Goal: Book appointment/travel/reservation

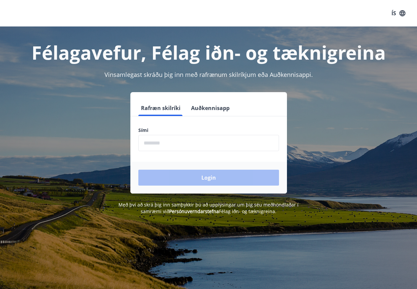
click at [194, 142] on input "phone" at bounding box center [208, 143] width 141 height 16
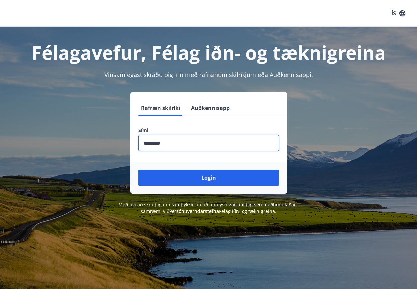
click at [138, 170] on button "Login" at bounding box center [208, 178] width 141 height 16
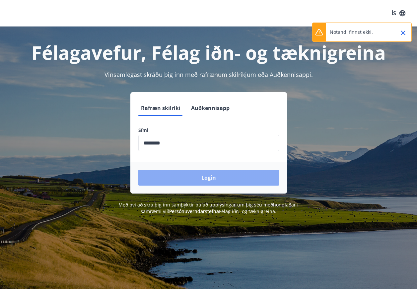
click at [205, 176] on button "Login" at bounding box center [208, 178] width 141 height 16
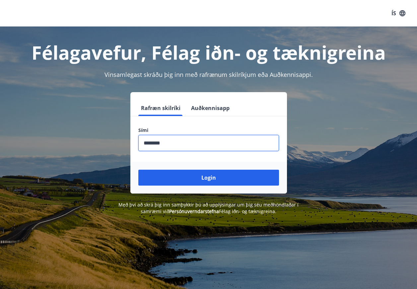
click at [170, 143] on input "phone" at bounding box center [208, 143] width 141 height 16
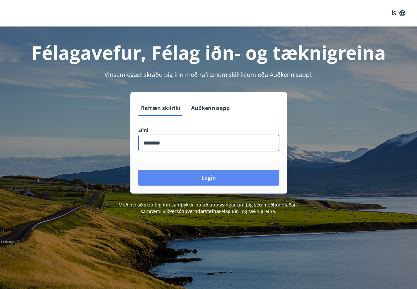
type input "********"
click at [213, 179] on button "Login" at bounding box center [208, 178] width 141 height 16
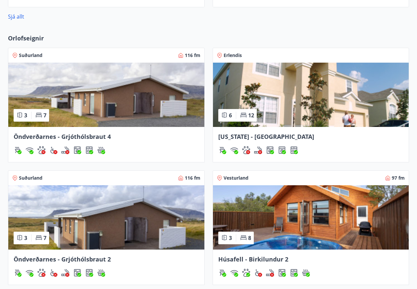
scroll to position [531, 0]
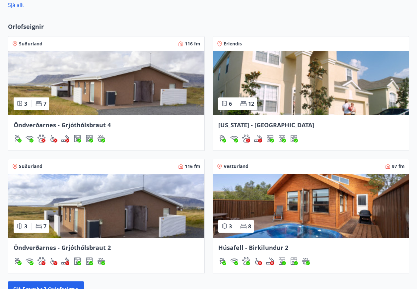
click at [261, 247] on span "Húsafell - Birkilundur 2" at bounding box center [253, 248] width 70 height 8
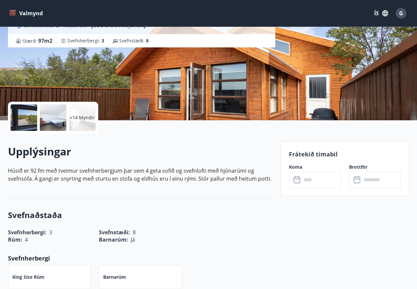
scroll to position [66, 0]
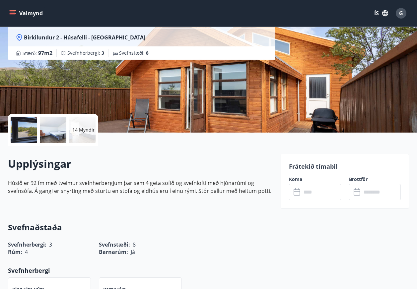
click at [298, 193] on icon at bounding box center [298, 192] width 8 height 8
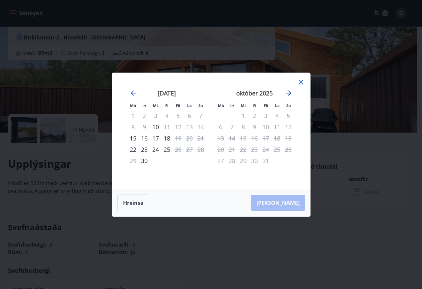
click at [290, 92] on icon "Move forward to switch to the next month." at bounding box center [289, 93] width 8 height 8
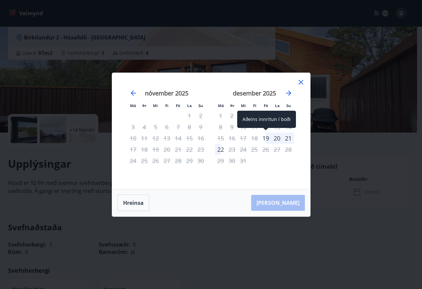
click at [268, 138] on div "19" at bounding box center [265, 138] width 11 height 11
click at [289, 93] on icon "Move forward to switch to the next month." at bounding box center [288, 93] width 5 height 5
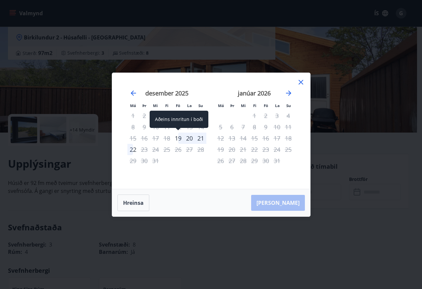
click at [178, 137] on div "19" at bounding box center [177, 138] width 11 height 11
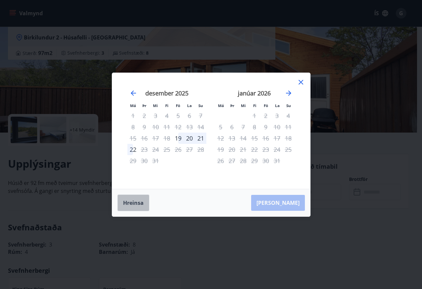
click at [135, 201] on button "Hreinsa" at bounding box center [133, 203] width 32 height 17
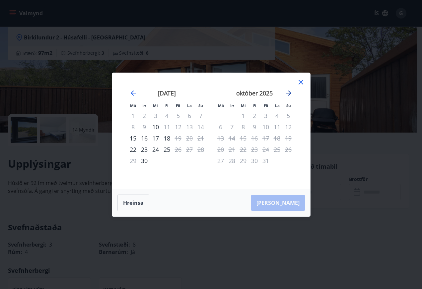
click at [291, 94] on icon "Move forward to switch to the next month." at bounding box center [289, 93] width 8 height 8
click at [302, 83] on icon at bounding box center [301, 82] width 8 height 8
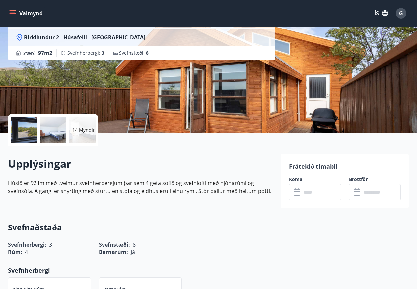
click at [298, 194] on icon at bounding box center [298, 192] width 8 height 8
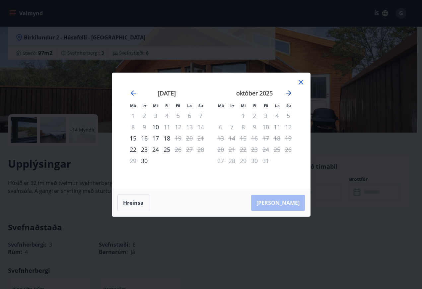
click at [288, 93] on icon "Move forward to switch to the next month." at bounding box center [288, 93] width 5 height 5
click at [289, 95] on icon "Move forward to switch to the next month." at bounding box center [288, 93] width 5 height 5
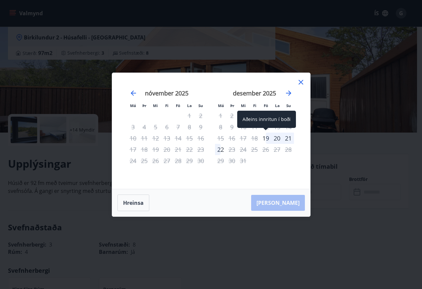
click at [267, 140] on div "19" at bounding box center [265, 138] width 11 height 11
click at [218, 150] on div "22" at bounding box center [220, 149] width 11 height 11
click at [303, 81] on icon at bounding box center [301, 82] width 8 height 8
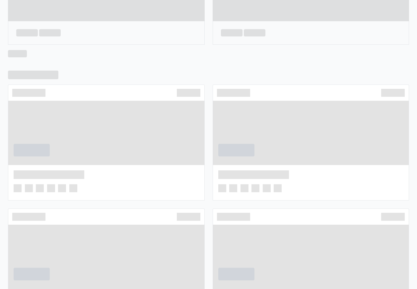
scroll to position [491, 0]
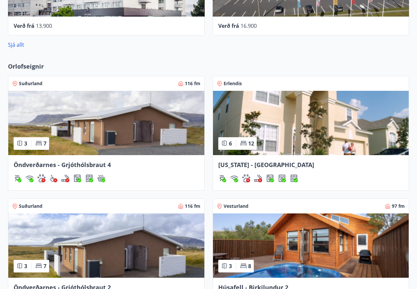
click at [66, 166] on span "Öndverðarnes - Grjóthólsbraut 4" at bounding box center [62, 165] width 97 height 8
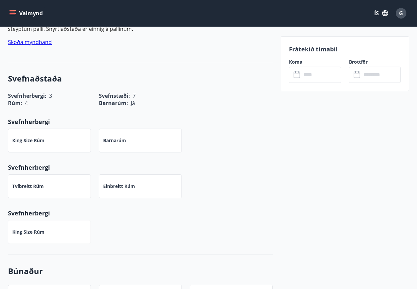
scroll to position [232, 0]
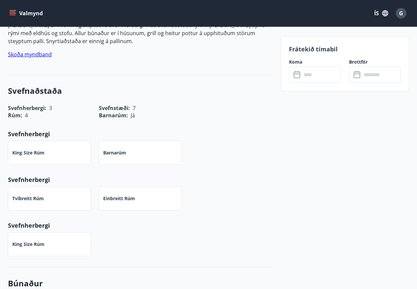
click at [297, 75] on icon at bounding box center [298, 75] width 8 height 8
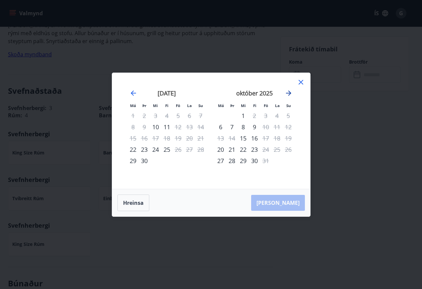
click at [288, 92] on icon "Move forward to switch to the next month." at bounding box center [289, 93] width 8 height 8
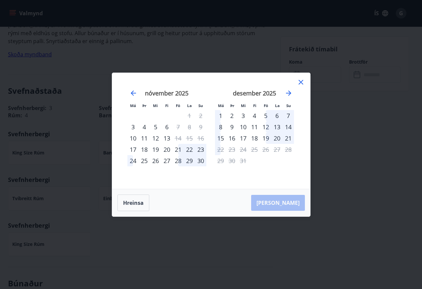
click at [221, 128] on div "8" at bounding box center [220, 126] width 11 height 11
click at [277, 116] on div "6" at bounding box center [276, 115] width 11 height 11
click at [279, 128] on div "13" at bounding box center [276, 126] width 11 height 11
click at [255, 149] on div "25" at bounding box center [254, 149] width 11 height 11
click at [133, 150] on div "17" at bounding box center [132, 149] width 11 height 11
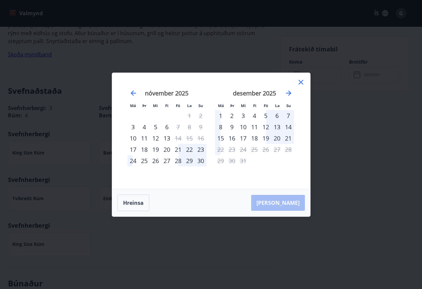
drag, startPoint x: 220, startPoint y: 139, endPoint x: 276, endPoint y: 136, distance: 56.8
click at [276, 136] on tr "15 16 17 18 19 20 21" at bounding box center [254, 138] width 79 height 11
click at [290, 93] on icon "Move forward to switch to the next month." at bounding box center [289, 93] width 8 height 8
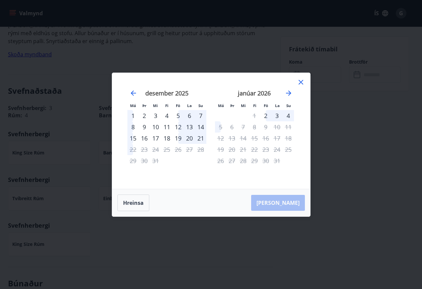
click at [302, 82] on icon at bounding box center [301, 82] width 8 height 8
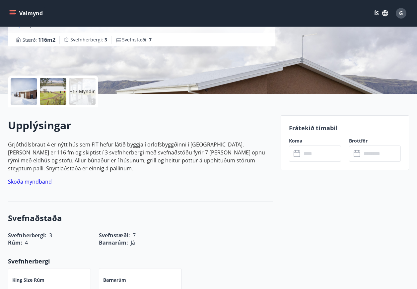
scroll to position [100, 0]
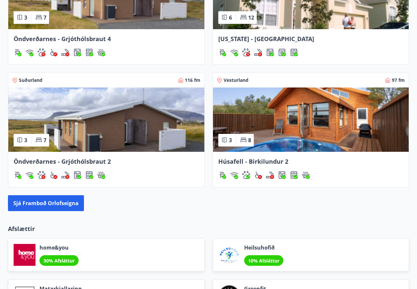
scroll to position [584, 0]
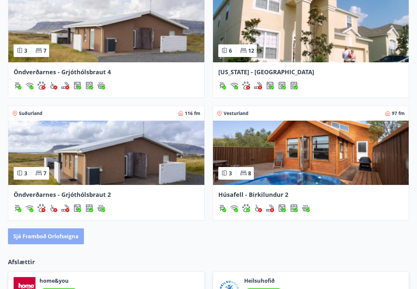
click at [65, 235] on button "Sjá framboð orlofseigna" at bounding box center [46, 237] width 76 height 16
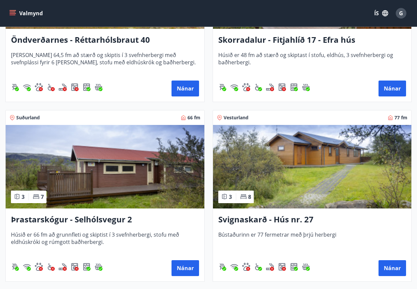
scroll to position [2183, 0]
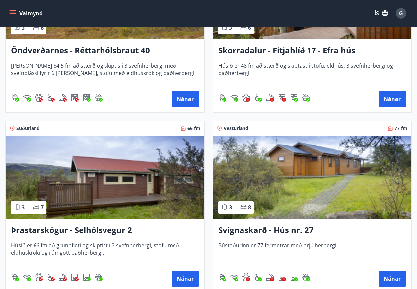
click at [289, 231] on h3 "Svignaskarð - Hús nr. 27" at bounding box center [312, 231] width 188 height 12
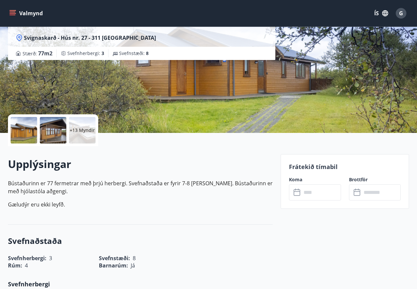
scroll to position [66, 0]
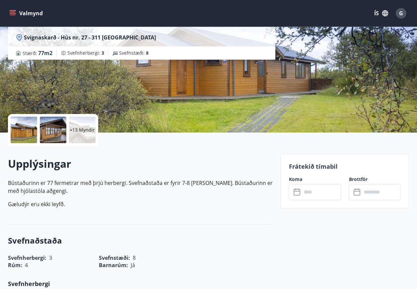
click at [298, 193] on icon at bounding box center [298, 192] width 8 height 8
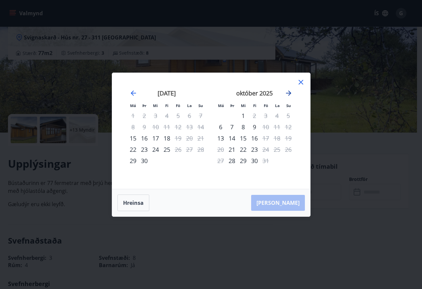
click at [290, 93] on icon "Move forward to switch to the next month." at bounding box center [288, 93] width 5 height 5
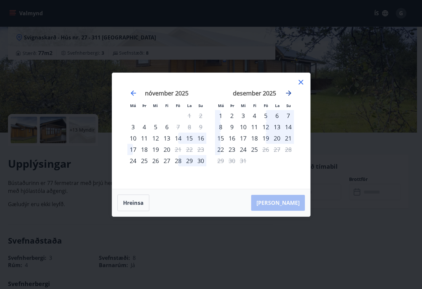
click at [290, 93] on icon "Move forward to switch to the next month." at bounding box center [288, 93] width 5 height 5
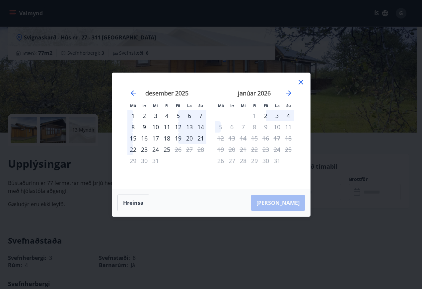
click at [302, 81] on icon at bounding box center [301, 82] width 8 height 8
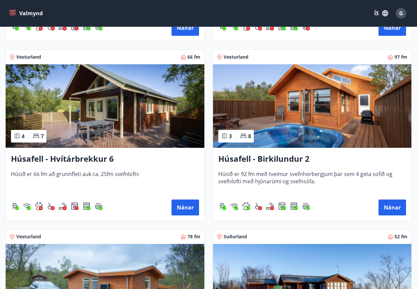
scroll to position [464, 0]
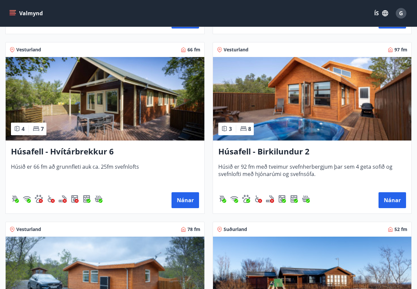
click at [67, 151] on h3 "Húsafell - Hvítárbrekkur 6" at bounding box center [105, 152] width 188 height 12
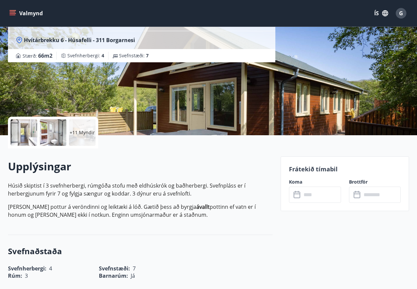
scroll to position [66, 0]
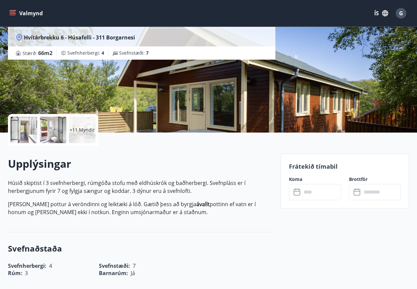
click at [296, 194] on icon at bounding box center [298, 192] width 8 height 8
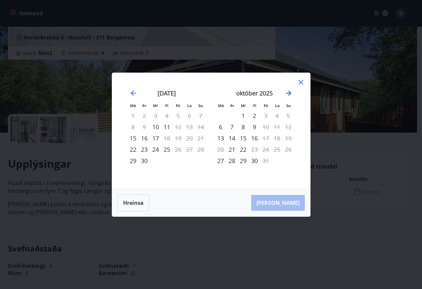
click at [285, 94] on icon "Move forward to switch to the next month." at bounding box center [289, 93] width 8 height 8
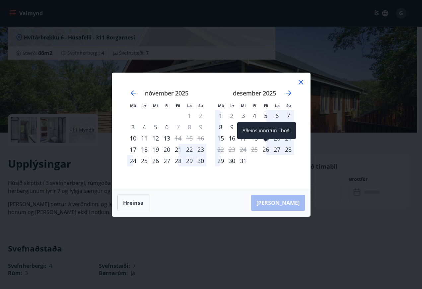
click at [265, 148] on div "26" at bounding box center [265, 149] width 11 height 11
click at [267, 149] on div "26" at bounding box center [265, 149] width 11 height 11
drag, startPoint x: 267, startPoint y: 149, endPoint x: 246, endPoint y: 186, distance: 42.5
click at [246, 186] on div "Má Þr Mi Fi Fö La Su Má Þr Mi Fi Fö La Su [DATE] 1 2 3 4 5 6 7 8 9 10 11 12 13 …" at bounding box center [211, 131] width 198 height 116
click at [134, 205] on button "Hreinsa" at bounding box center [133, 203] width 32 height 17
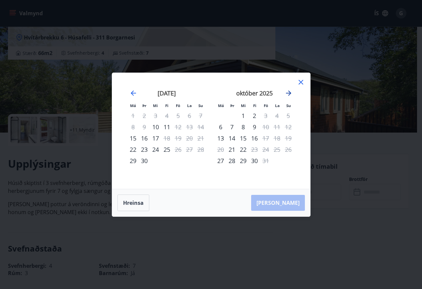
click at [287, 91] on icon "Move forward to switch to the next month." at bounding box center [289, 93] width 8 height 8
click at [267, 162] on div "28" at bounding box center [265, 160] width 11 height 11
click at [287, 94] on icon "Move forward to switch to the next month." at bounding box center [289, 93] width 8 height 8
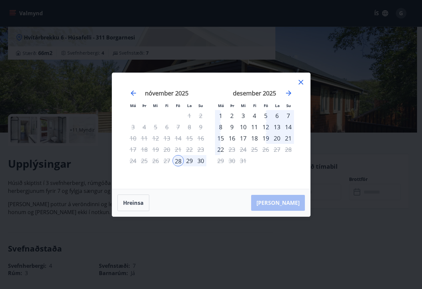
click at [301, 83] on icon at bounding box center [301, 82] width 5 height 5
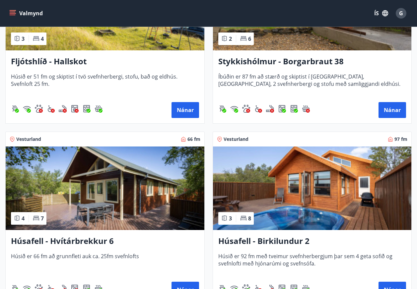
scroll to position [398, 0]
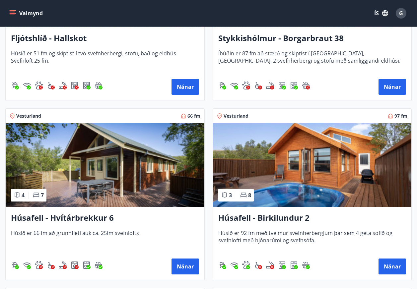
click at [254, 218] on h3 "Húsafell - Birkilundur 2" at bounding box center [312, 218] width 188 height 12
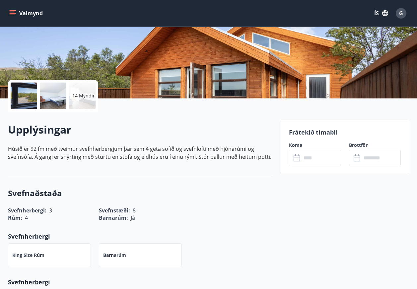
scroll to position [133, 0]
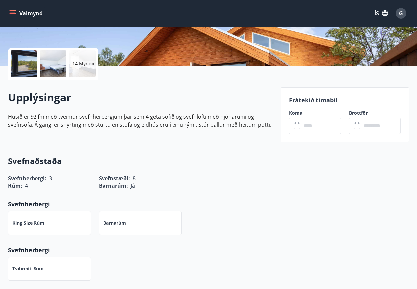
click at [297, 127] on icon at bounding box center [298, 126] width 8 height 8
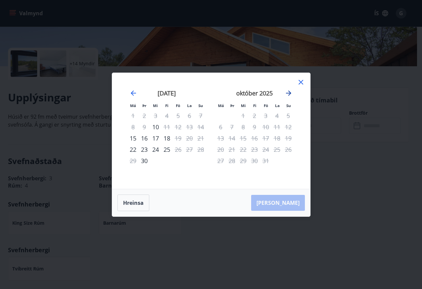
click at [289, 95] on icon "Move forward to switch to the next month." at bounding box center [288, 93] width 5 height 5
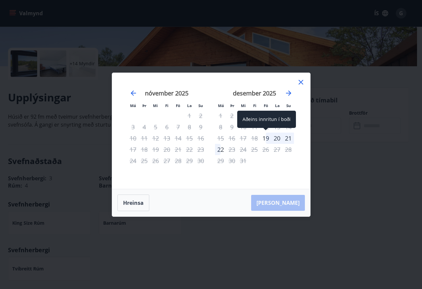
click at [267, 136] on div "19" at bounding box center [265, 138] width 11 height 11
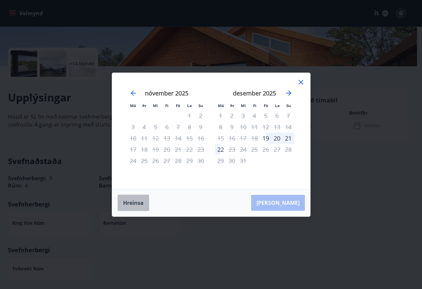
click at [136, 206] on button "Hreinsa" at bounding box center [133, 203] width 32 height 17
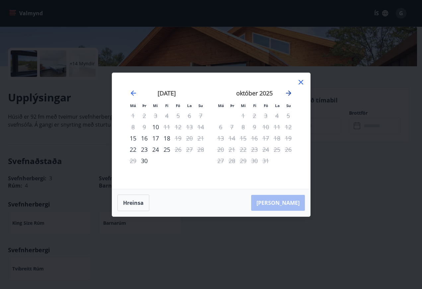
click at [289, 93] on icon "Move forward to switch to the next month." at bounding box center [288, 93] width 5 height 5
click at [289, 95] on icon "Move forward to switch to the next month." at bounding box center [289, 93] width 8 height 8
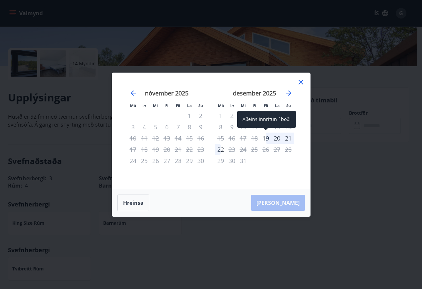
click at [267, 139] on div "19" at bounding box center [265, 138] width 11 height 11
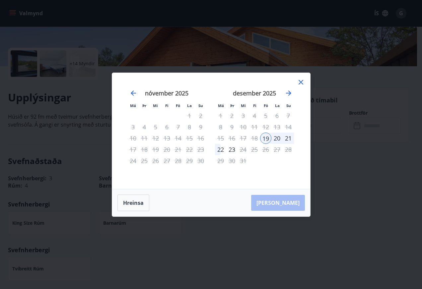
click at [240, 161] on div "31" at bounding box center [242, 160] width 11 height 11
click at [301, 81] on icon at bounding box center [301, 82] width 5 height 5
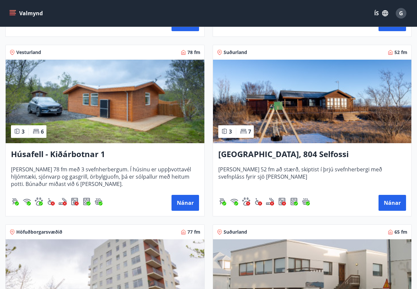
scroll to position [664, 0]
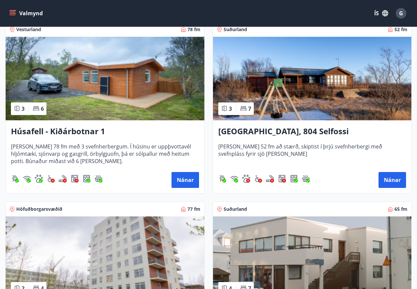
click at [274, 131] on h3 "[GEOGRAPHIC_DATA], 804 Selfossi" at bounding box center [312, 132] width 188 height 12
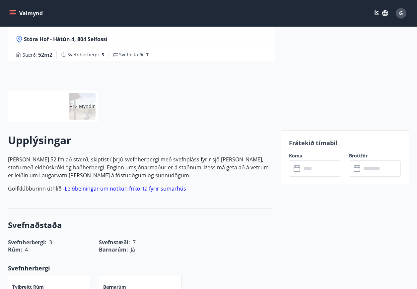
scroll to position [100, 0]
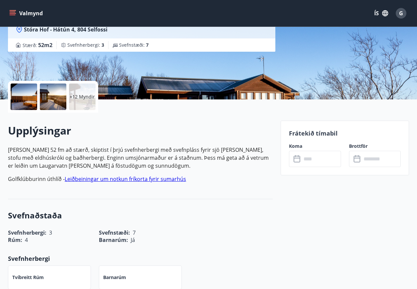
click at [296, 160] on icon at bounding box center [298, 159] width 8 height 8
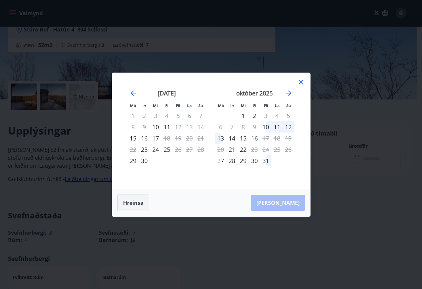
click at [146, 204] on button "Hreinsa" at bounding box center [133, 203] width 32 height 17
click at [289, 93] on icon "Move forward to switch to the next month." at bounding box center [288, 93] width 5 height 5
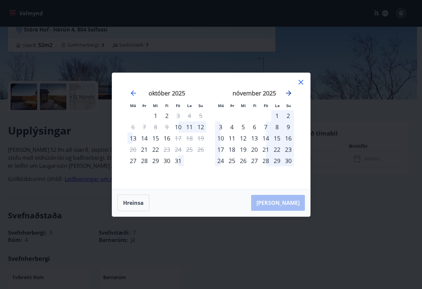
click at [289, 93] on icon "Move forward to switch to the next month." at bounding box center [288, 93] width 5 height 5
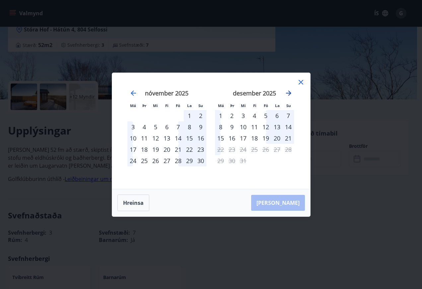
click at [289, 93] on icon "Move forward to switch to the next month." at bounding box center [288, 93] width 5 height 5
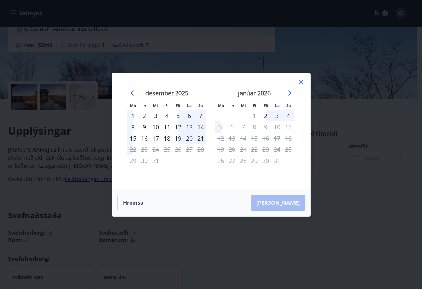
click at [300, 78] on icon at bounding box center [301, 82] width 8 height 8
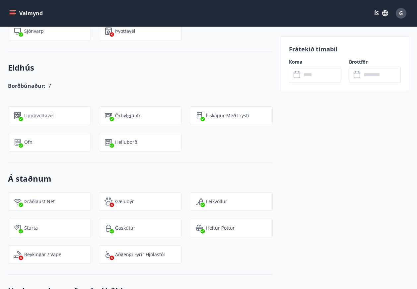
scroll to position [531, 0]
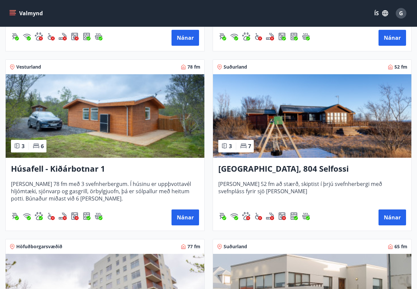
scroll to position [630, 0]
